Goal: Contribute content

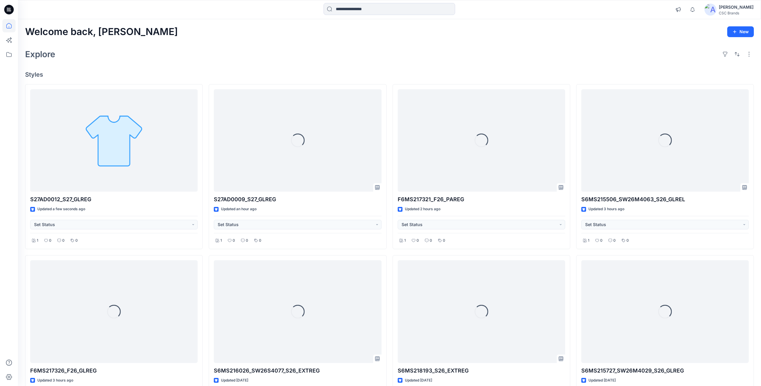
click at [735, 6] on div "[PERSON_NAME]" at bounding box center [736, 7] width 35 height 7
click at [397, 53] on div "Explore" at bounding box center [389, 54] width 729 height 14
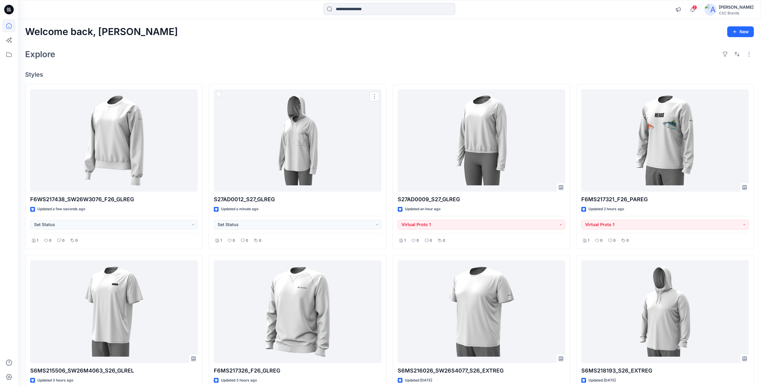
drag, startPoint x: 281, startPoint y: 68, endPoint x: 221, endPoint y: 55, distance: 61.5
click at [281, 68] on div "Welcome back, Mijan New Explore Styles F6WS217438_SW26W3076_F26_GLREG Updated a…" at bounding box center [389, 319] width 743 height 601
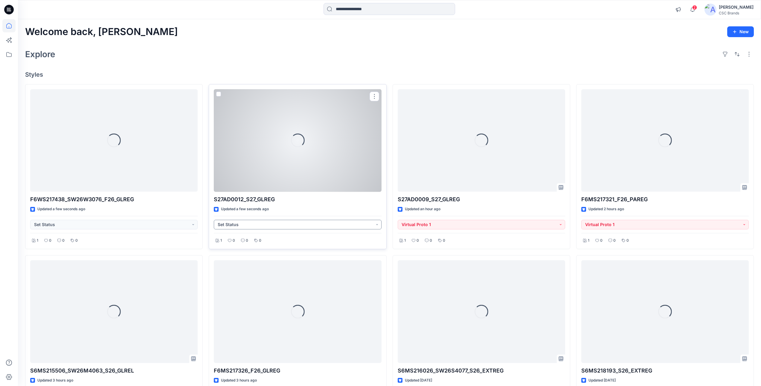
click at [242, 226] on button "Set Status" at bounding box center [297, 225] width 167 height 10
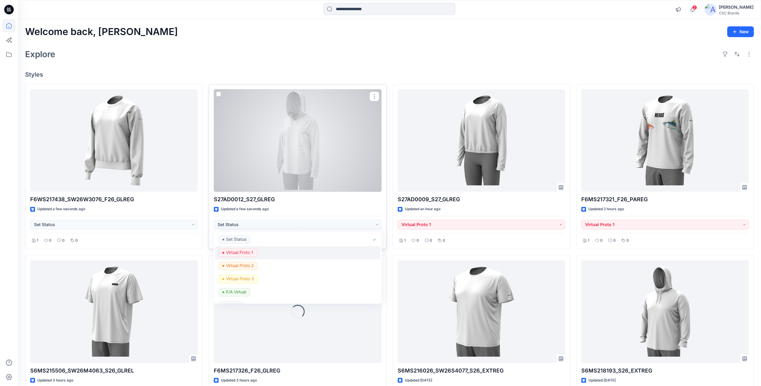
click at [243, 254] on p "Virtual Proto 1" at bounding box center [239, 252] width 27 height 8
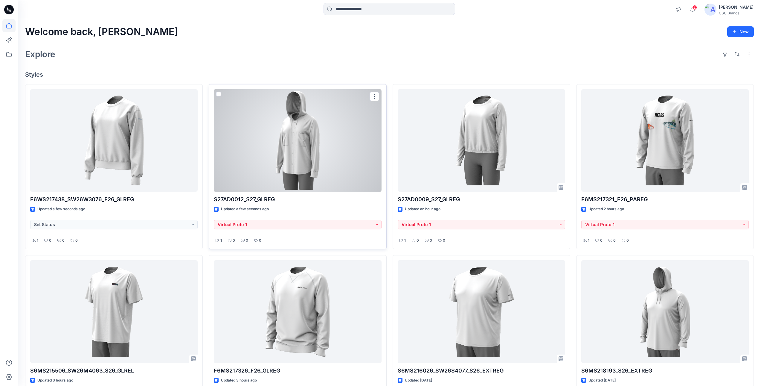
click at [322, 154] on div at bounding box center [297, 140] width 167 height 103
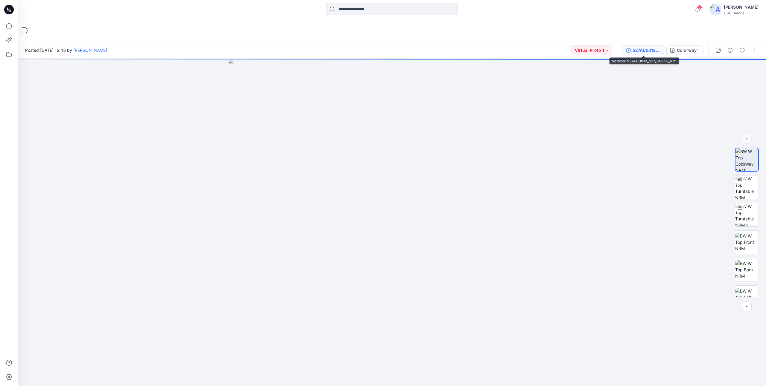
click at [639, 50] on div "S27AD0012_S27_GLREG_VP1" at bounding box center [646, 50] width 28 height 7
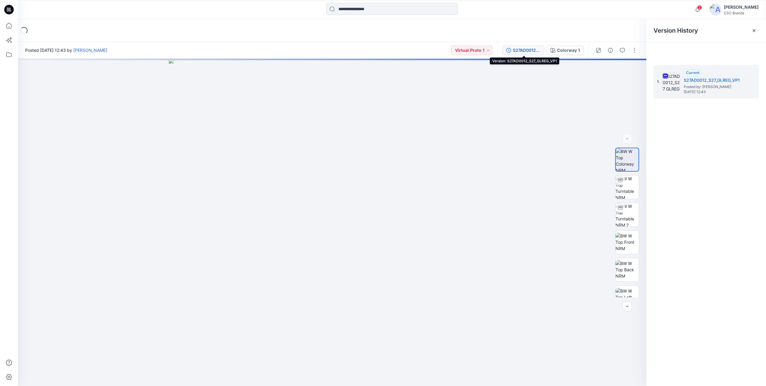
click at [526, 50] on div "S27AD0012_S27_GLREG_VP1" at bounding box center [527, 50] width 28 height 7
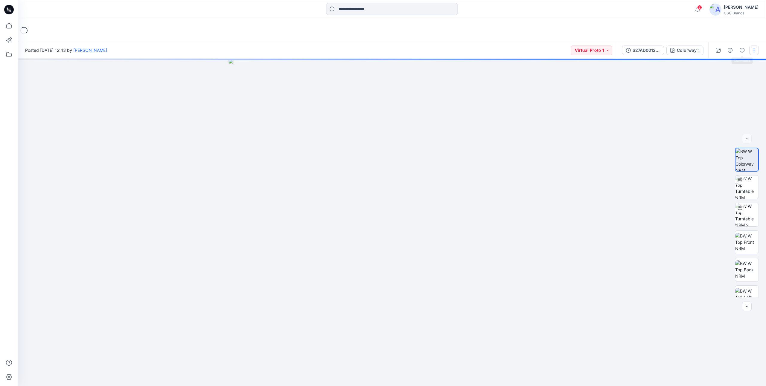
click at [752, 50] on button "button" at bounding box center [754, 50] width 10 height 10
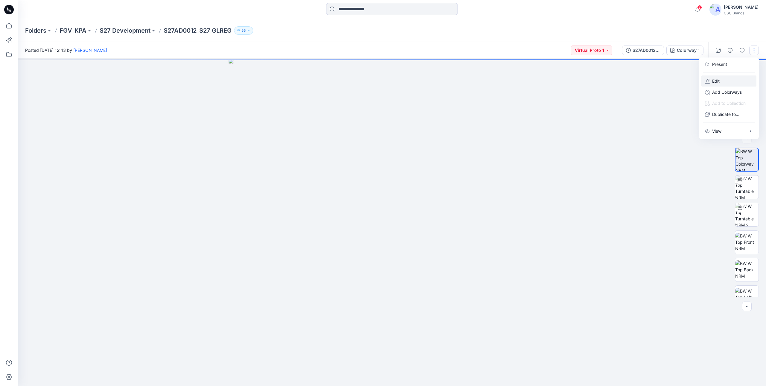
click at [716, 81] on p "Edit" at bounding box center [715, 81] width 7 height 6
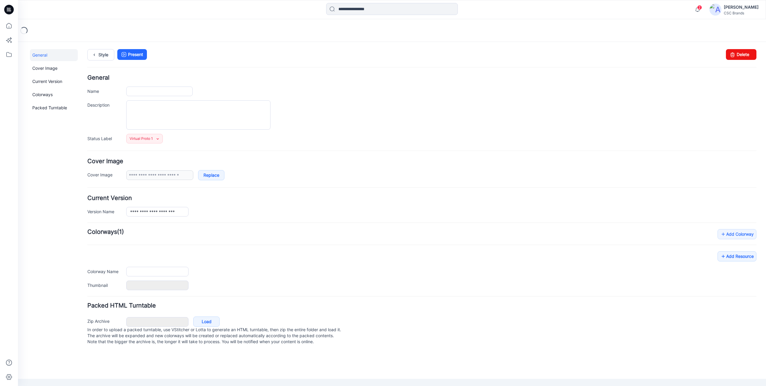
type input "**********"
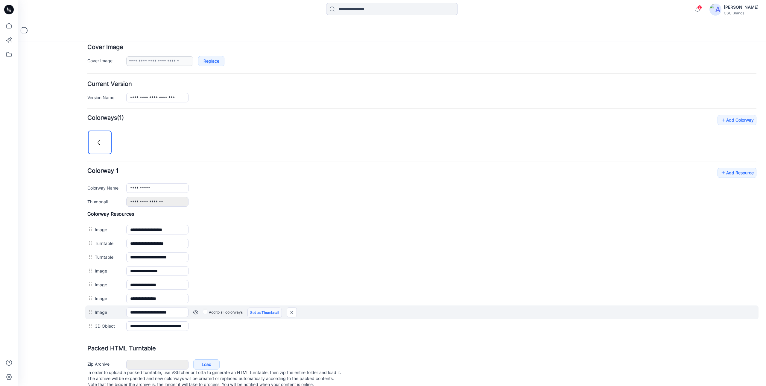
scroll to position [130, 0]
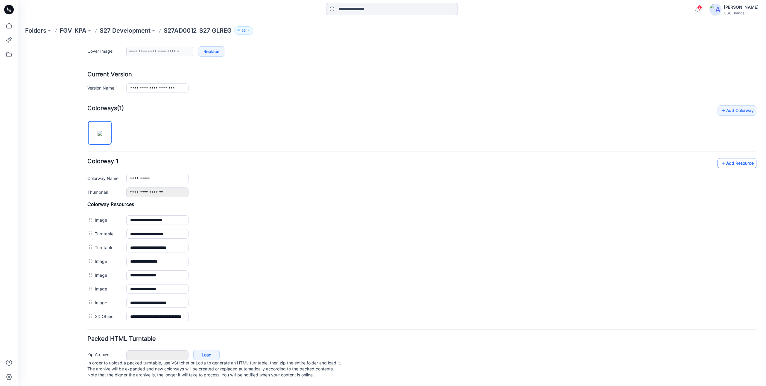
click at [730, 161] on link "Add Resource" at bounding box center [736, 163] width 39 height 10
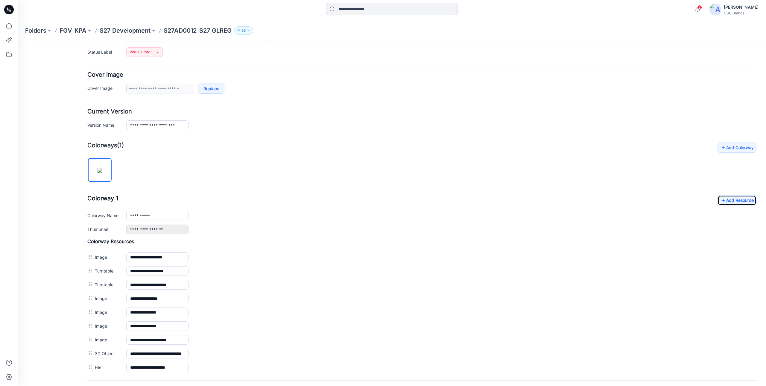
scroll to position [0, 0]
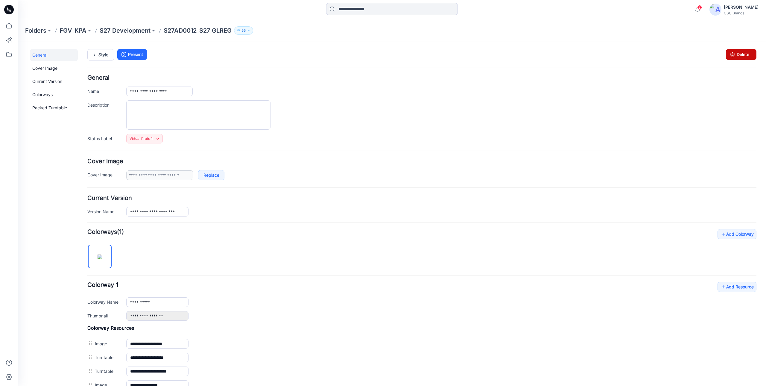
drag, startPoint x: 428, startPoint y: 61, endPoint x: 731, endPoint y: 53, distance: 303.1
click at [731, 53] on icon at bounding box center [732, 54] width 8 height 11
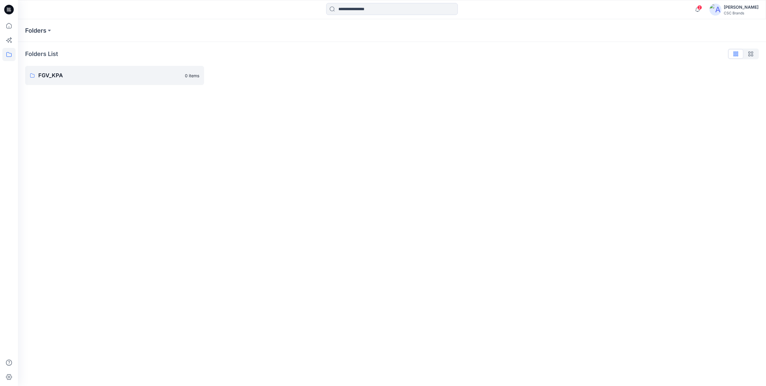
click at [744, 10] on div "[PERSON_NAME]" at bounding box center [740, 7] width 35 height 7
click at [692, 57] on p "Profile" at bounding box center [686, 55] width 12 height 11
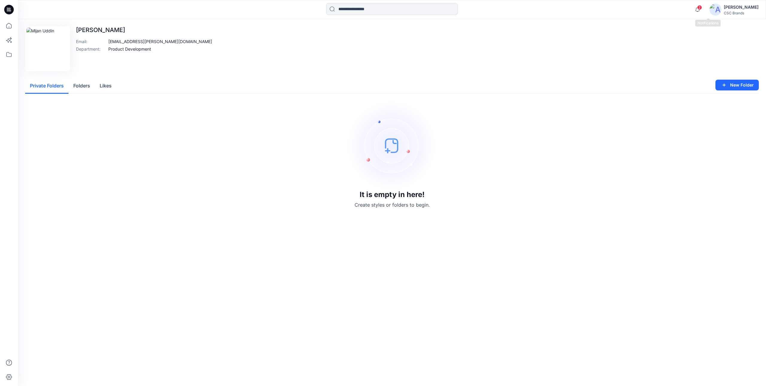
click at [702, 7] on span "2" at bounding box center [699, 7] width 5 height 5
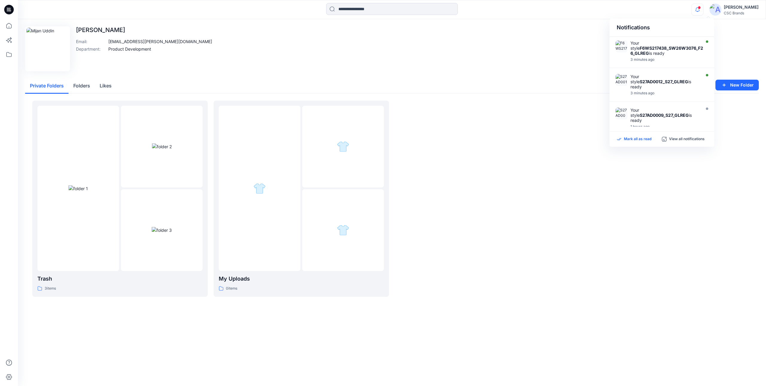
click at [635, 138] on p "Mark all as read" at bounding box center [638, 138] width 28 height 5
click at [153, 195] on div at bounding box center [162, 230] width 82 height 82
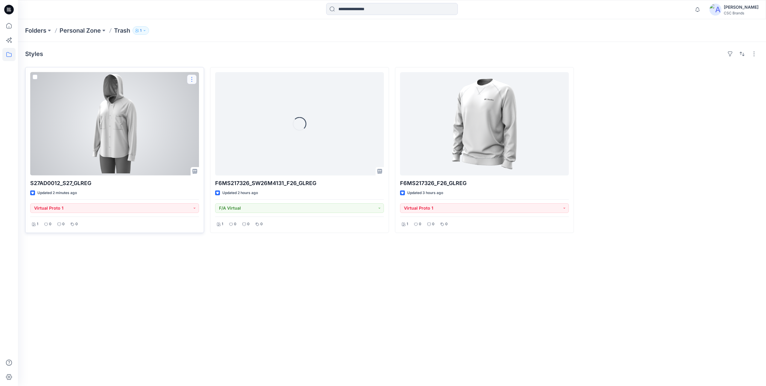
click at [193, 81] on button "button" at bounding box center [192, 79] width 10 height 10
click at [206, 93] on p "Edit" at bounding box center [202, 93] width 7 height 6
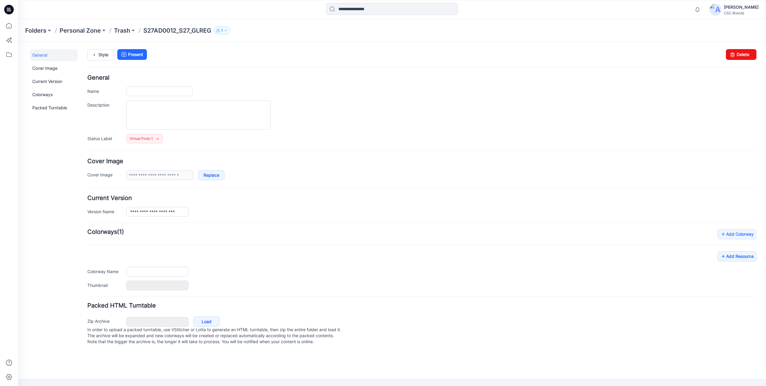
type input "**********"
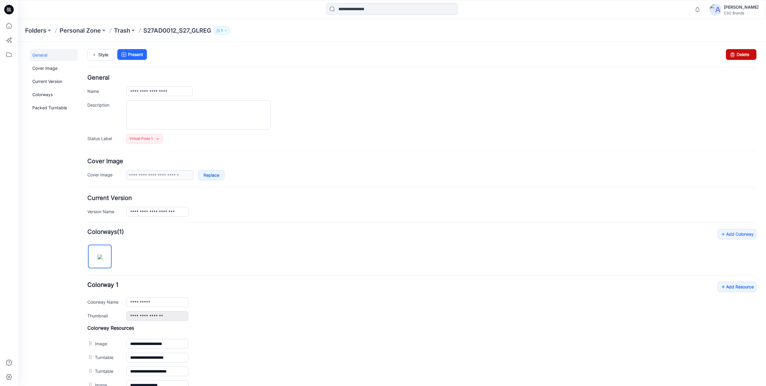
click at [741, 54] on link "Delete" at bounding box center [741, 54] width 31 height 11
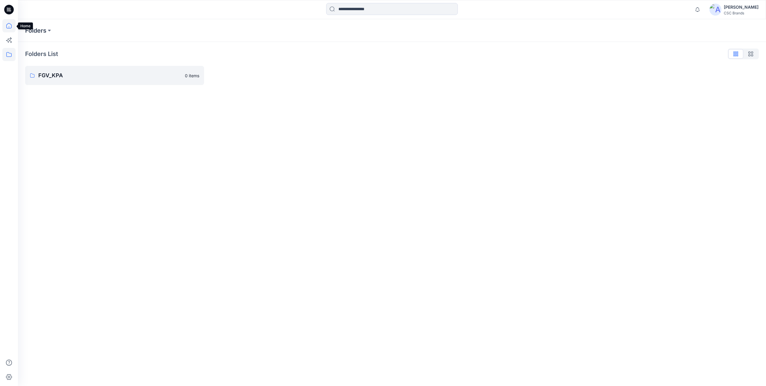
click at [10, 26] on icon at bounding box center [8, 25] width 13 height 13
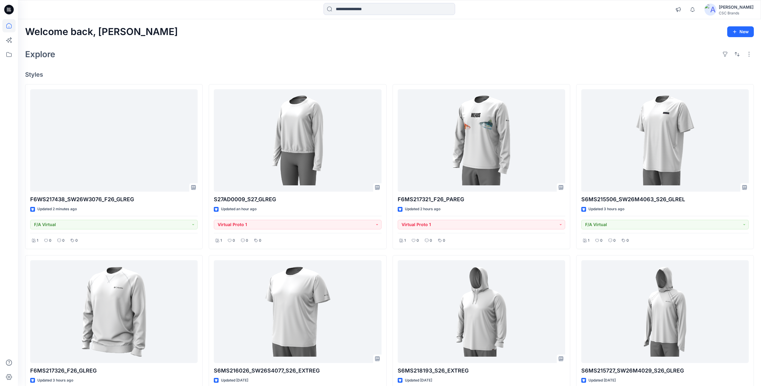
click at [283, 66] on div "Welcome back, [PERSON_NAME] New Explore Styles F6WS217438_SW26W3076_F26_GLREG U…" at bounding box center [389, 319] width 743 height 601
